Goal: Information Seeking & Learning: Learn about a topic

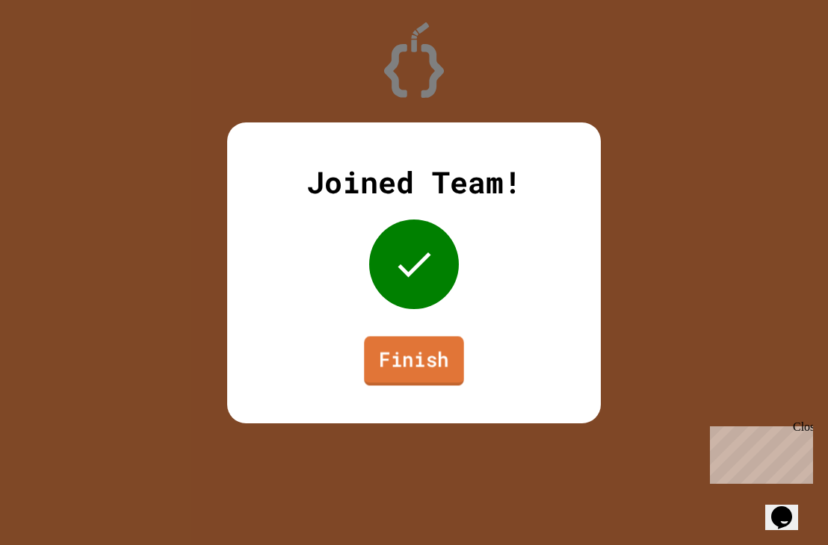
click at [409, 359] on link "Finish" at bounding box center [413, 360] width 99 height 49
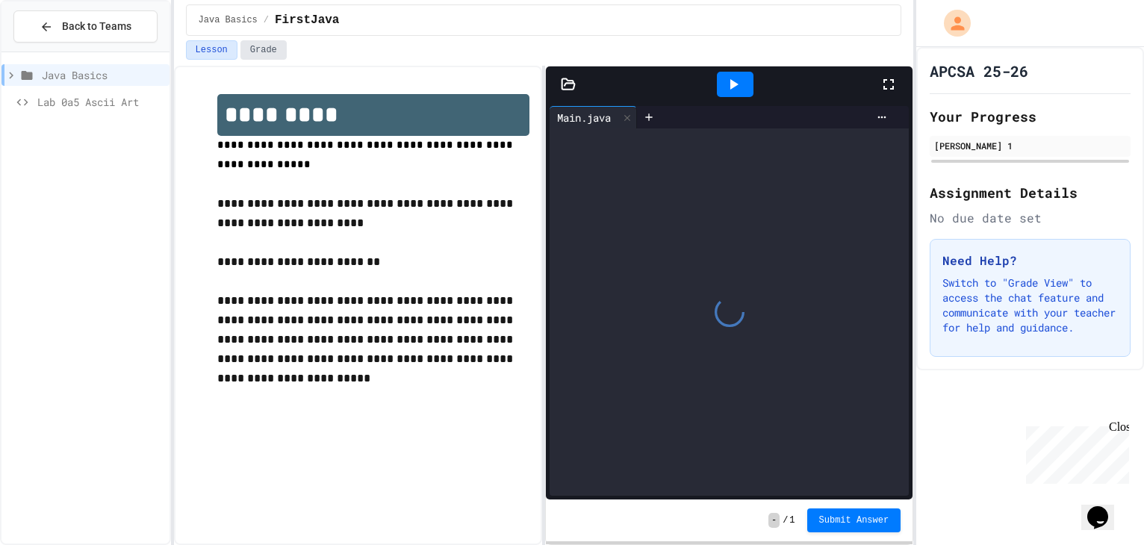
click at [241, 43] on button "Grade" at bounding box center [264, 49] width 46 height 19
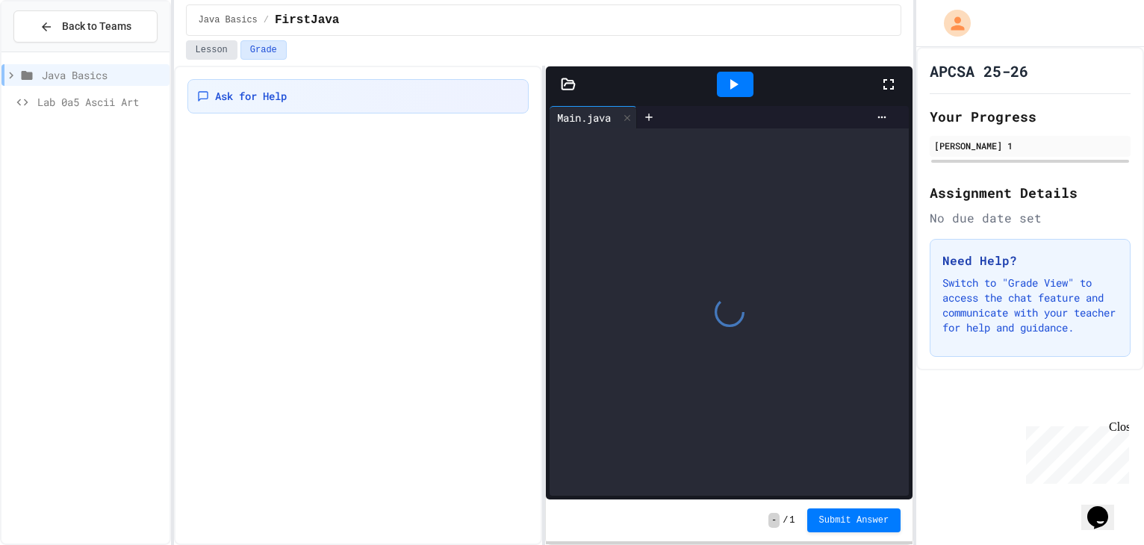
click at [207, 43] on button "Lesson" at bounding box center [212, 49] width 52 height 19
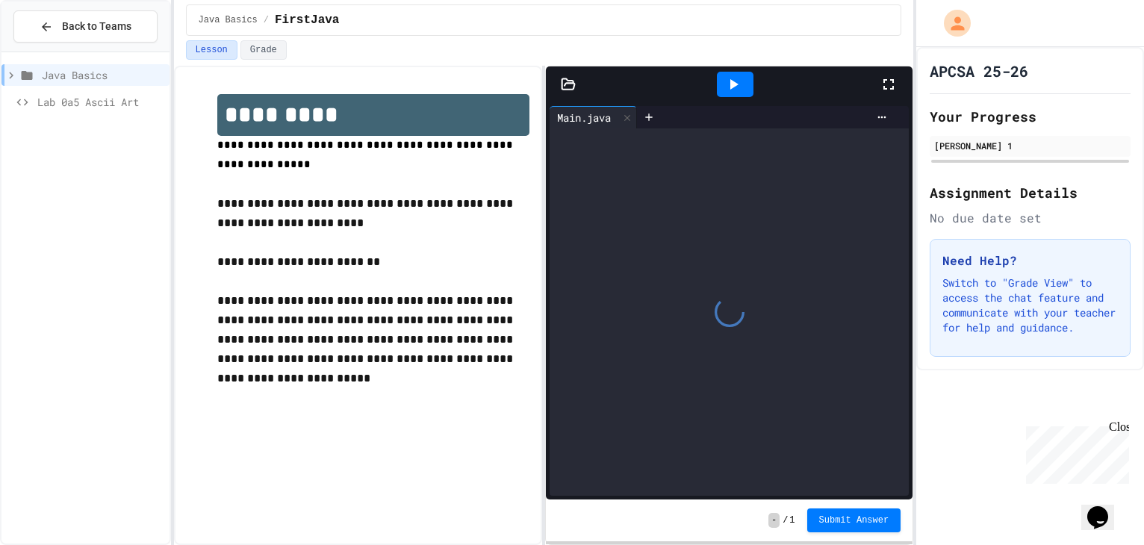
click at [721, 91] on div at bounding box center [735, 84] width 37 height 25
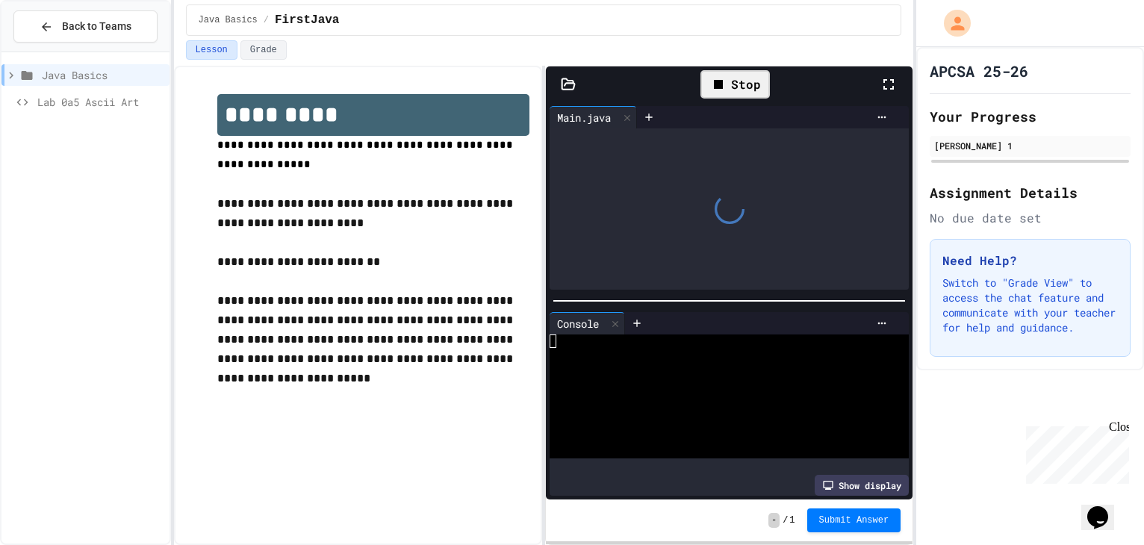
click at [721, 91] on icon at bounding box center [719, 84] width 18 height 18
click at [628, 339] on div at bounding box center [718, 341] width 336 height 13
click at [613, 362] on div at bounding box center [718, 368] width 336 height 13
click at [483, 389] on p at bounding box center [373, 397] width 312 height 19
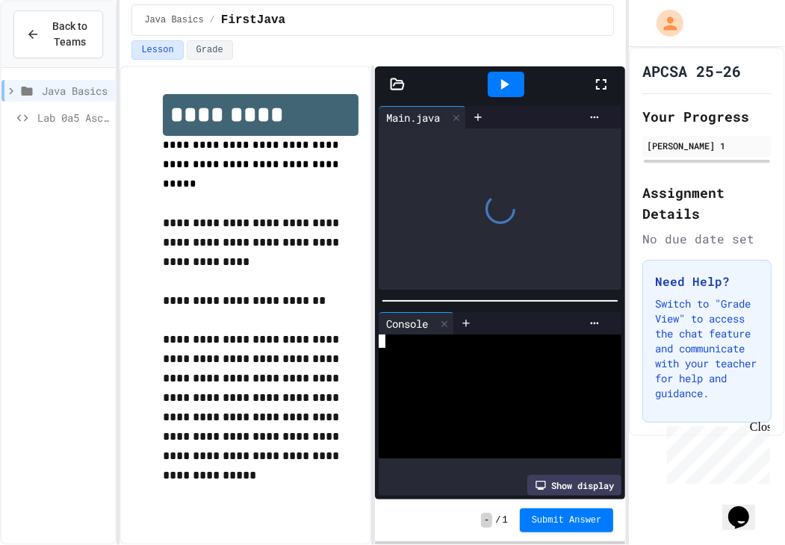
click at [434, 353] on div at bounding box center [486, 354] width 215 height 13
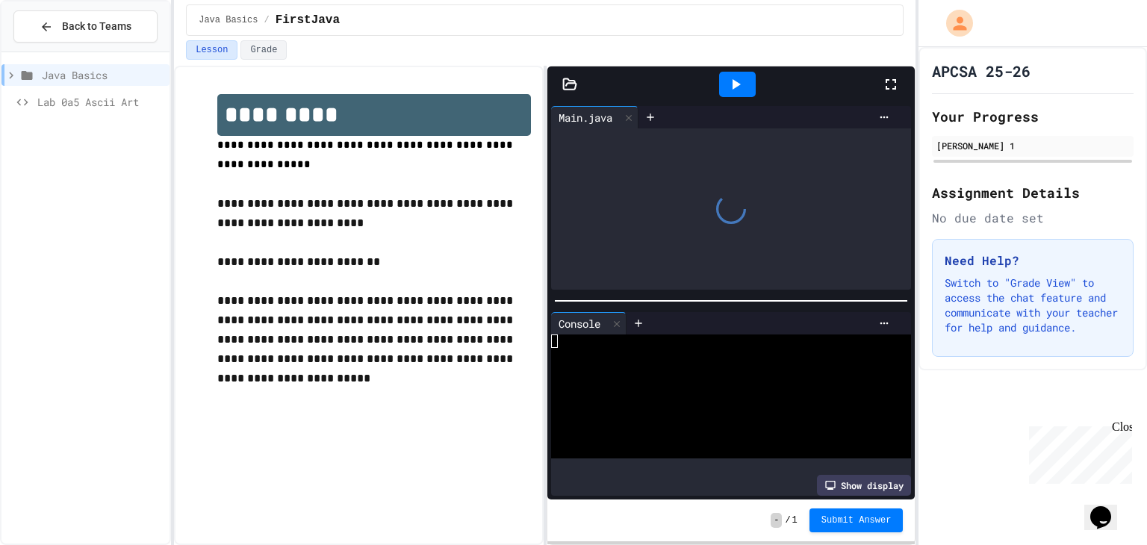
click at [726, 238] on div at bounding box center [731, 208] width 361 height 161
click at [648, 176] on div at bounding box center [731, 208] width 361 height 161
click at [63, 111] on div "Lab 0a5 Ascii Art" at bounding box center [85, 102] width 168 height 22
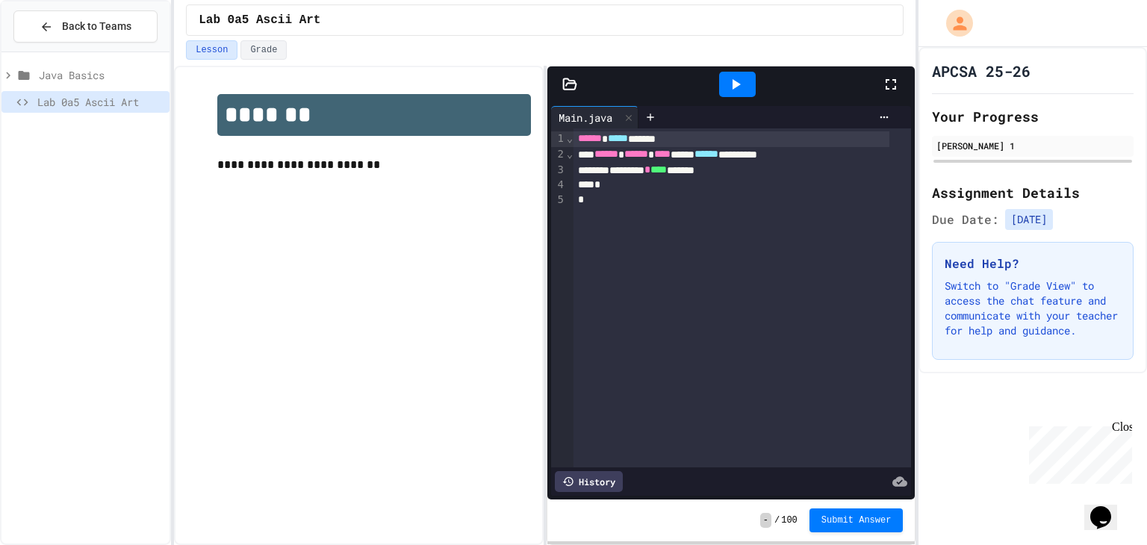
click at [108, 78] on span "Java Basics" at bounding box center [101, 75] width 125 height 16
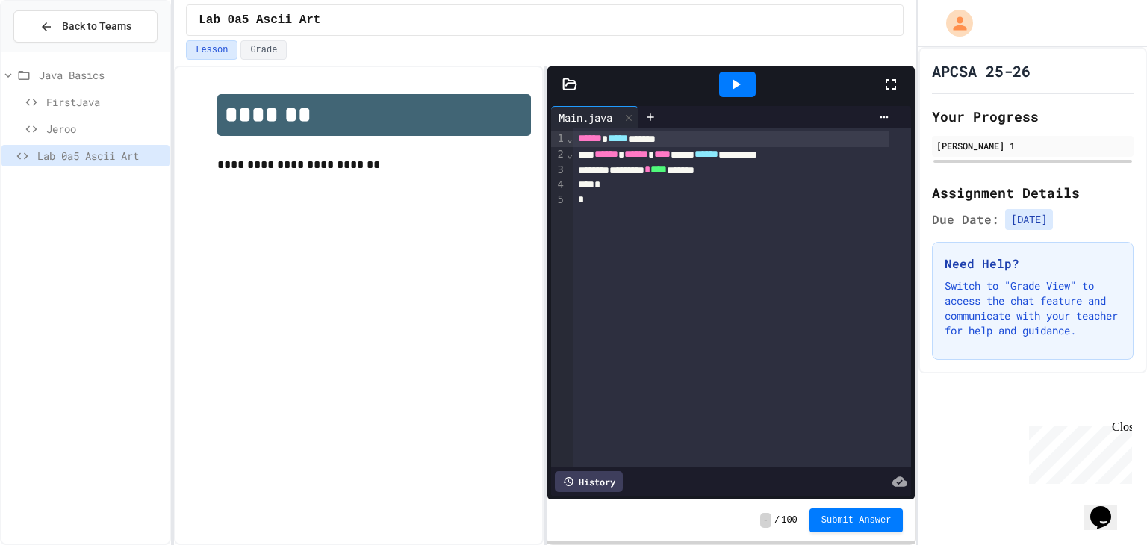
click at [88, 102] on span "FirstJava" at bounding box center [104, 102] width 117 height 16
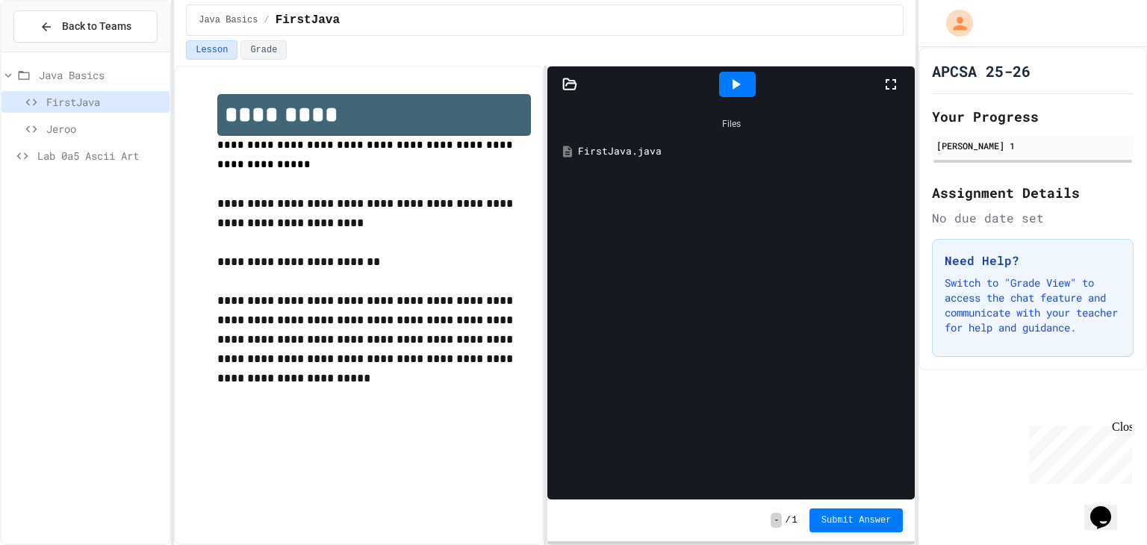
click at [632, 152] on div "FirstJava.java" at bounding box center [742, 151] width 329 height 15
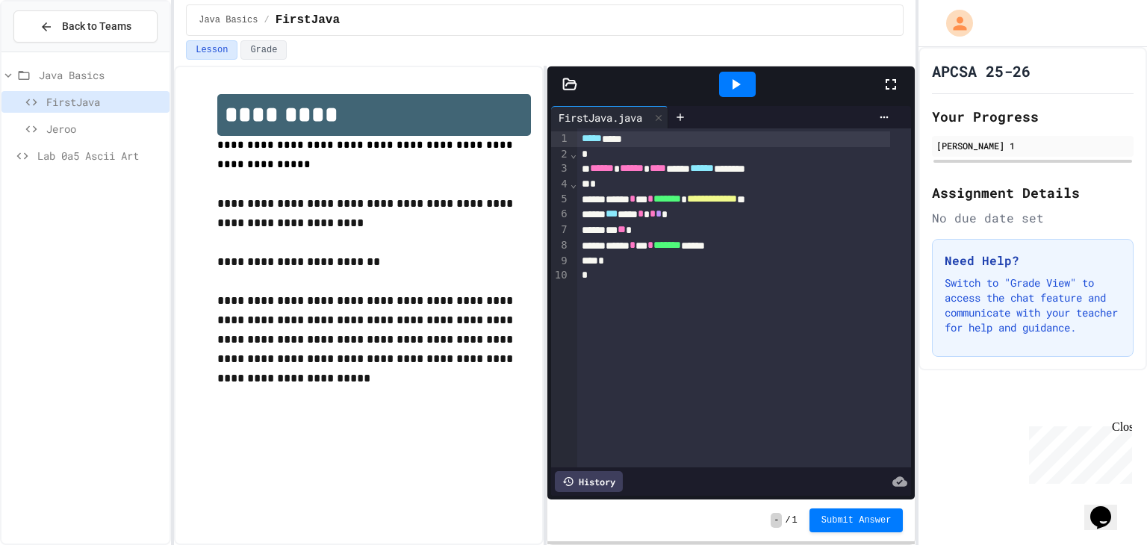
click at [741, 81] on icon at bounding box center [736, 84] width 18 height 18
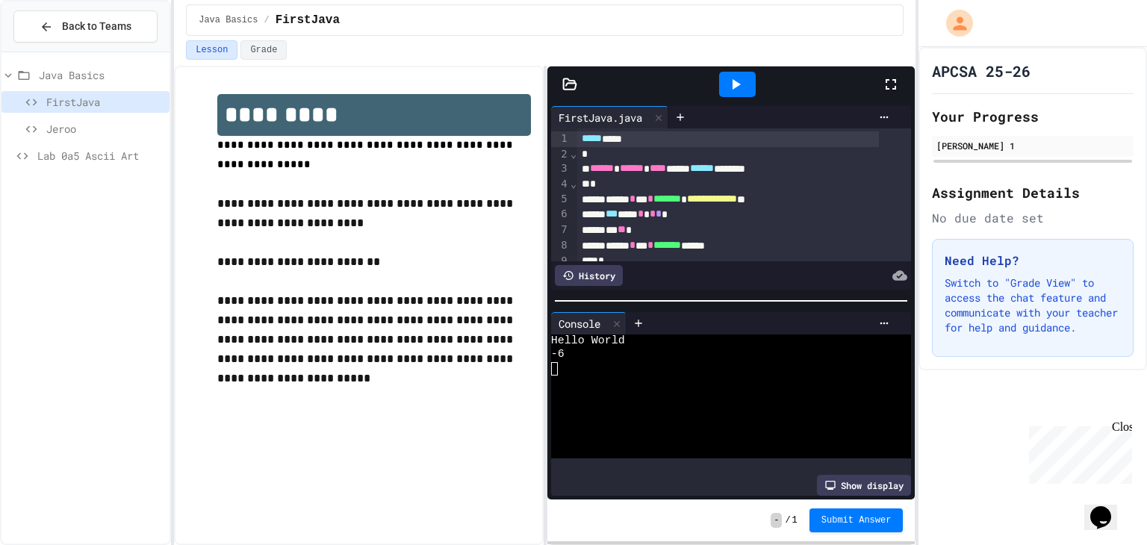
click at [735, 84] on icon at bounding box center [737, 84] width 8 height 10
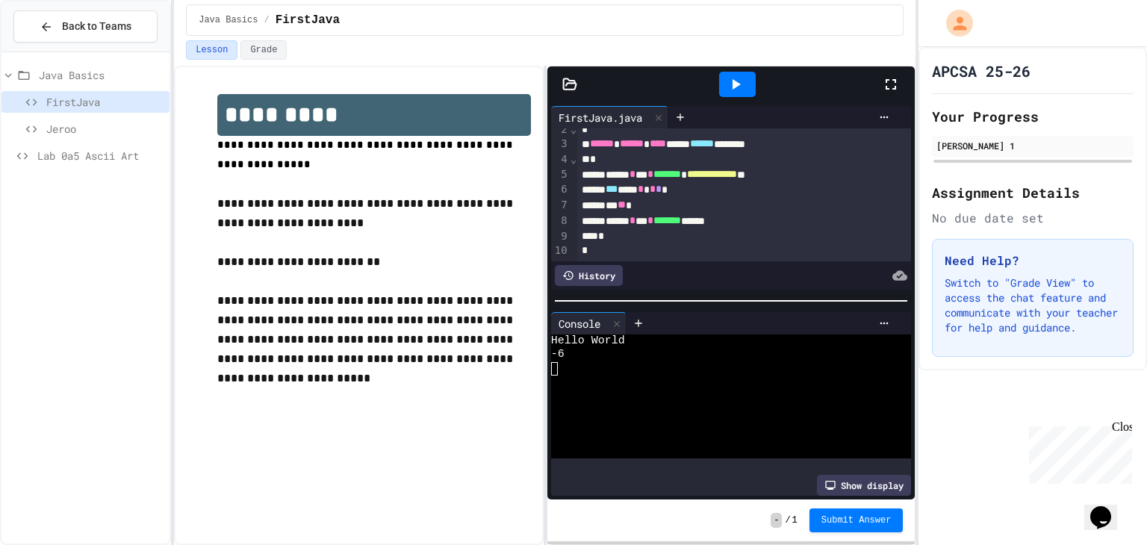
click at [741, 87] on icon at bounding box center [736, 84] width 18 height 18
click at [658, 43] on div "Lesson Grade" at bounding box center [545, 49] width 718 height 19
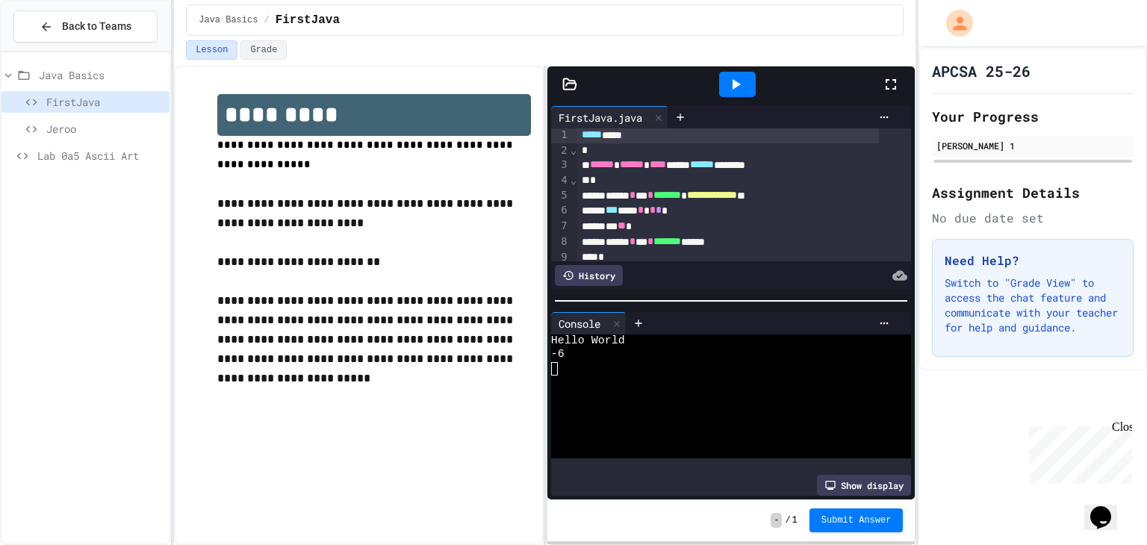
scroll to position [0, 0]
